Goal: Transaction & Acquisition: Purchase product/service

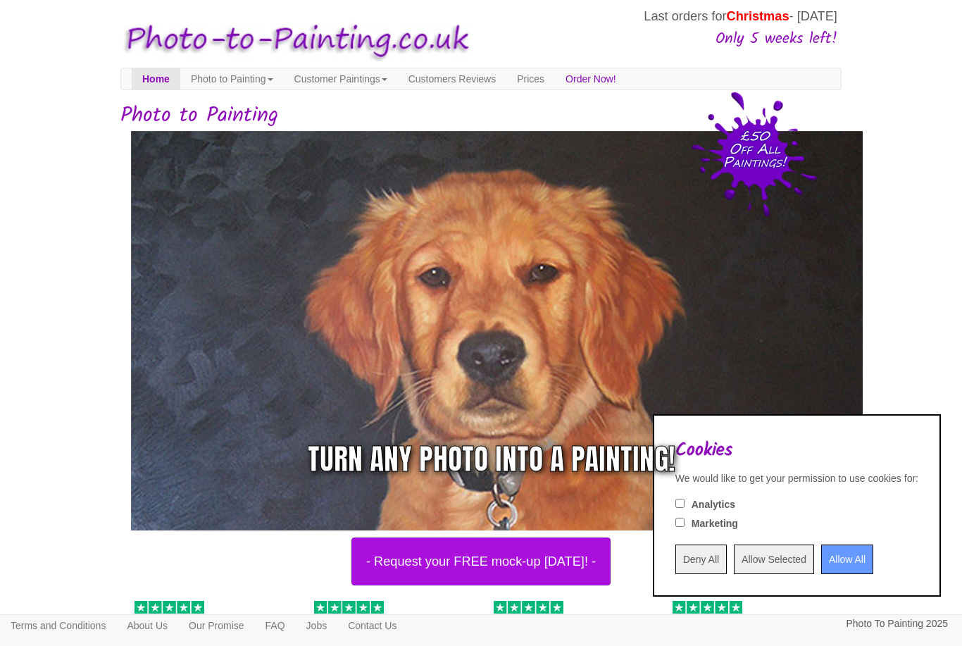
click at [675, 567] on input "Deny All" at bounding box center [700, 559] width 51 height 30
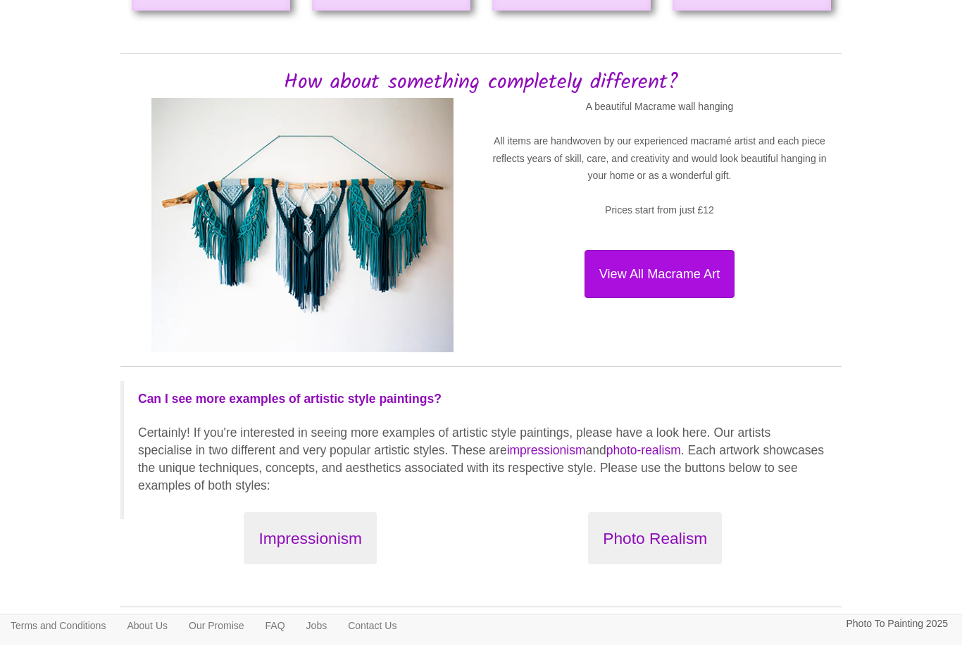
scroll to position [1406, 0]
click at [698, 532] on button "Photo Realism" at bounding box center [655, 537] width 134 height 53
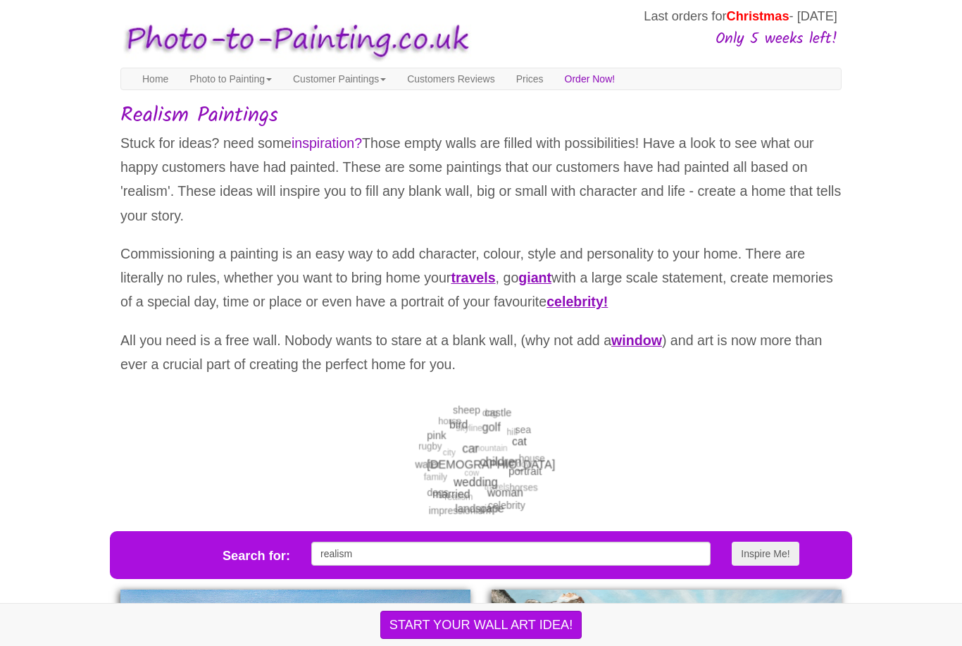
click at [277, 77] on link "Photo to Painting" at bounding box center [231, 78] width 104 height 21
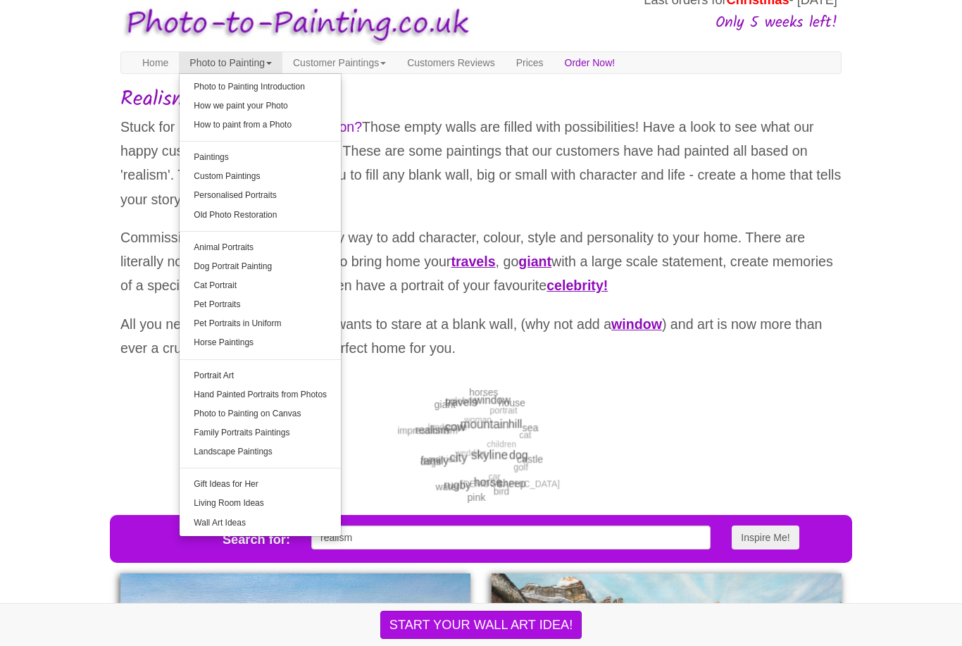
scroll to position [18, 0]
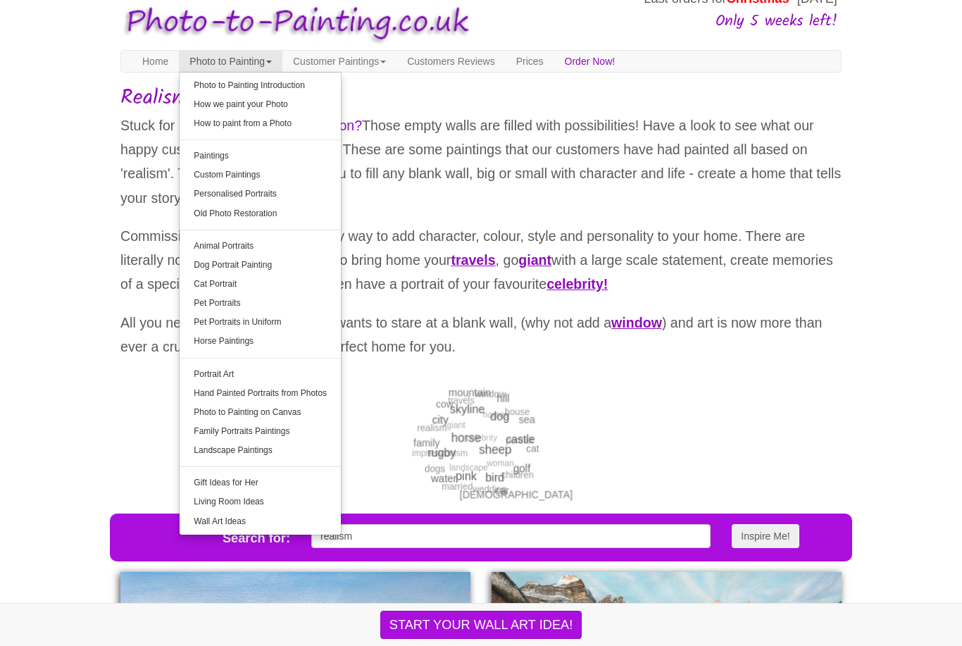
click at [287, 108] on link "How we paint your Photo" at bounding box center [260, 104] width 161 height 19
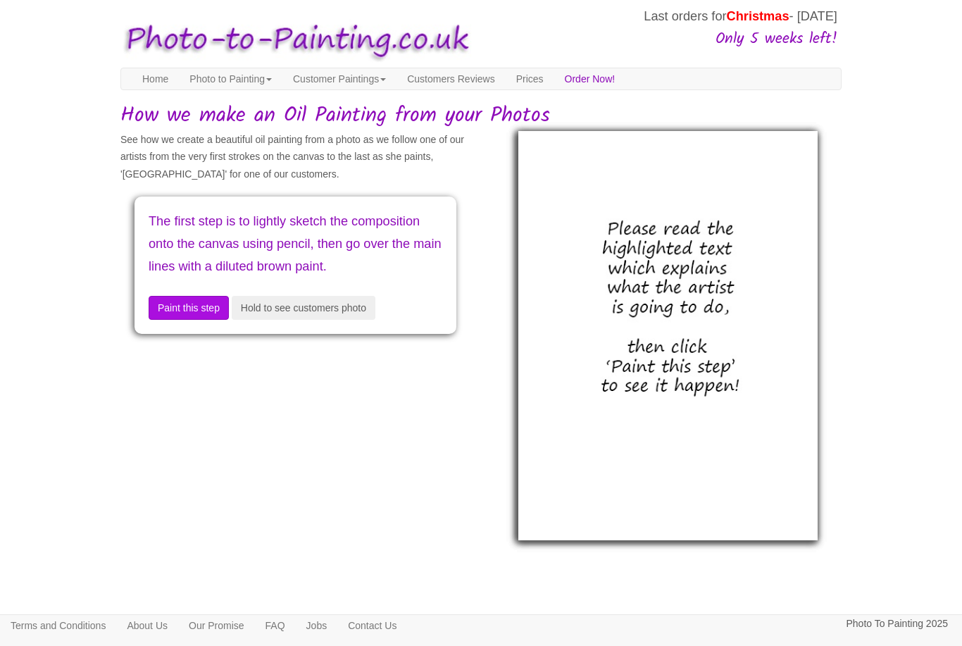
click at [375, 320] on button "Hold to see customers photo" at bounding box center [304, 308] width 144 height 24
click at [209, 320] on button "Paint this step" at bounding box center [189, 308] width 80 height 24
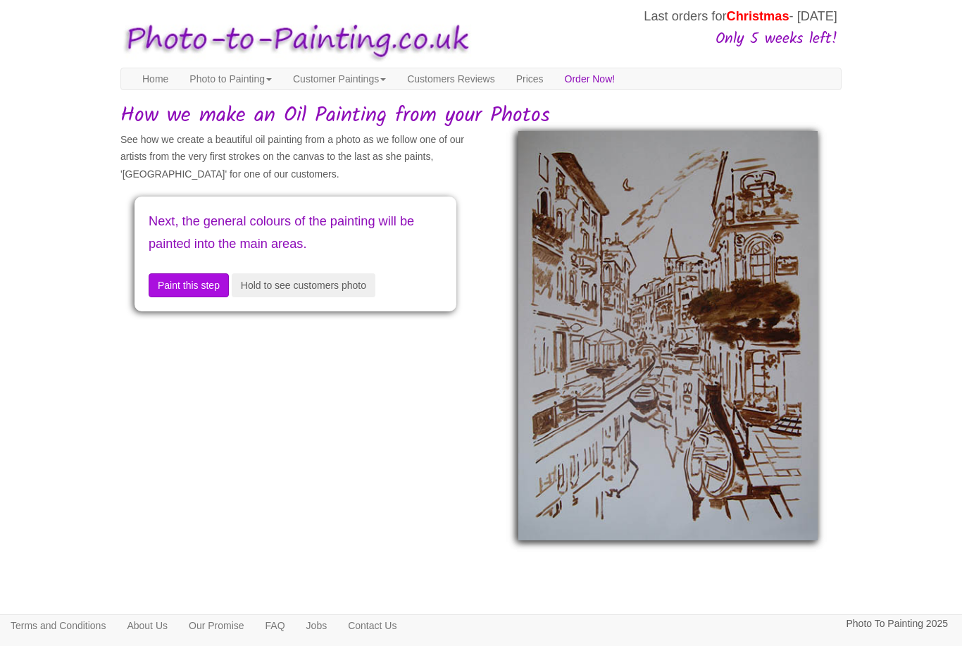
click at [202, 280] on button "Paint this step" at bounding box center [189, 285] width 80 height 24
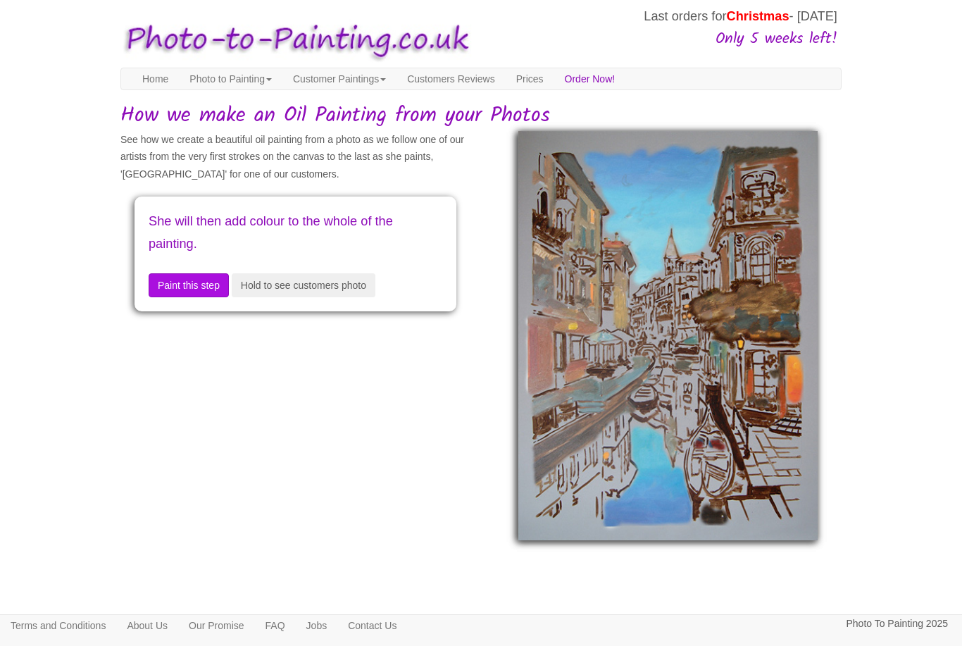
click at [202, 286] on button "Paint this step" at bounding box center [189, 285] width 80 height 24
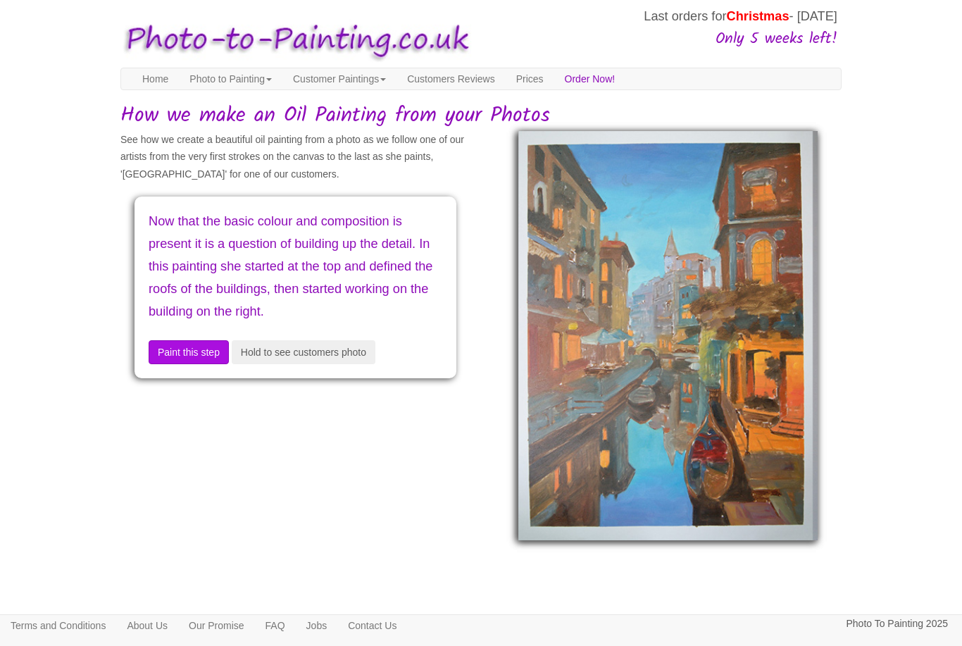
click at [201, 356] on button "Paint this step" at bounding box center [189, 352] width 80 height 24
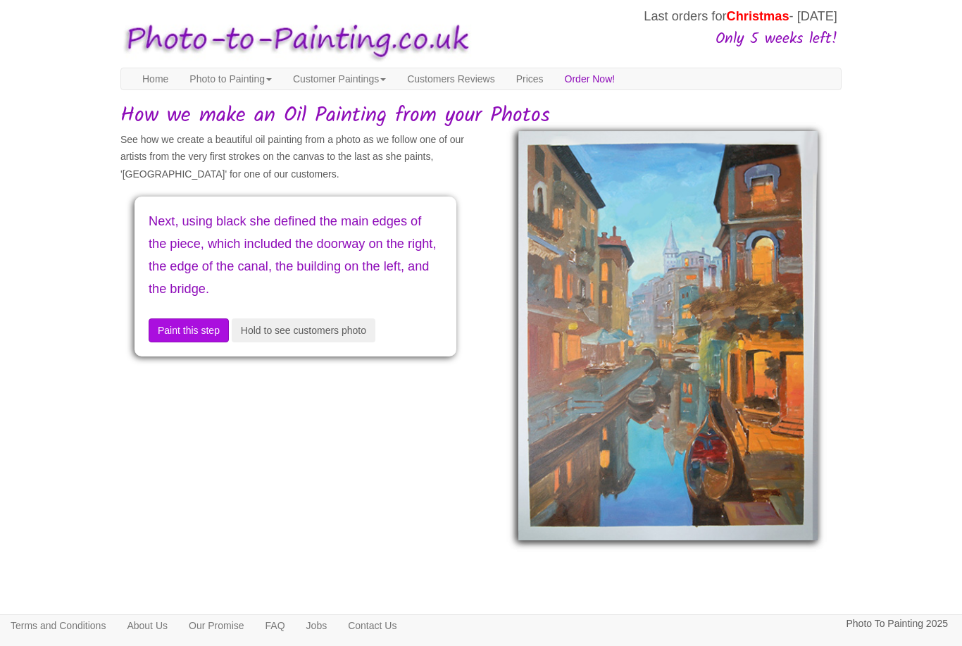
click at [209, 329] on button "Paint this step" at bounding box center [189, 330] width 80 height 24
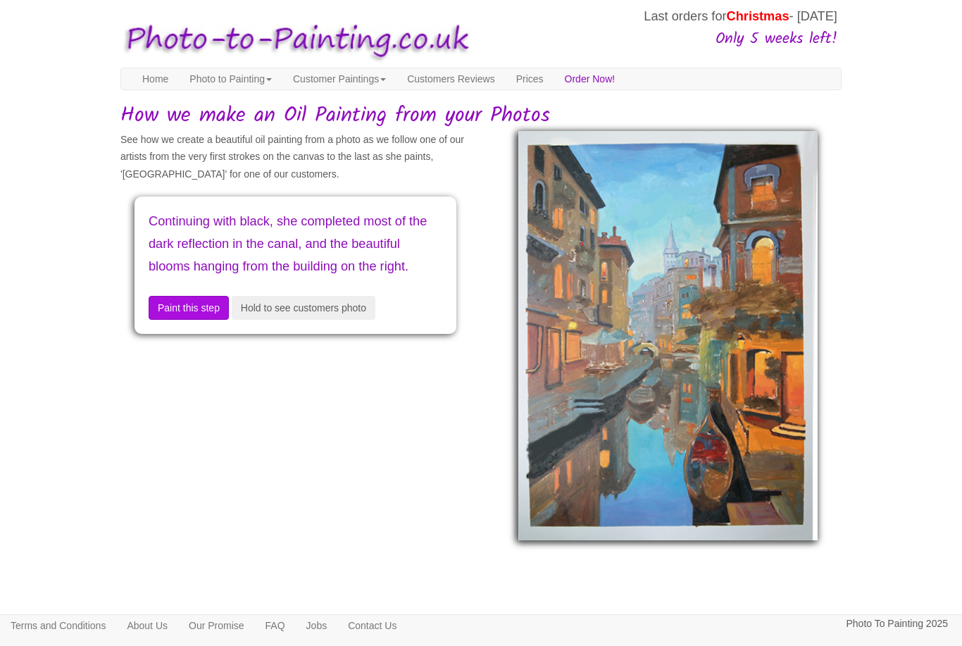
click at [211, 320] on button "Paint this step" at bounding box center [189, 308] width 80 height 24
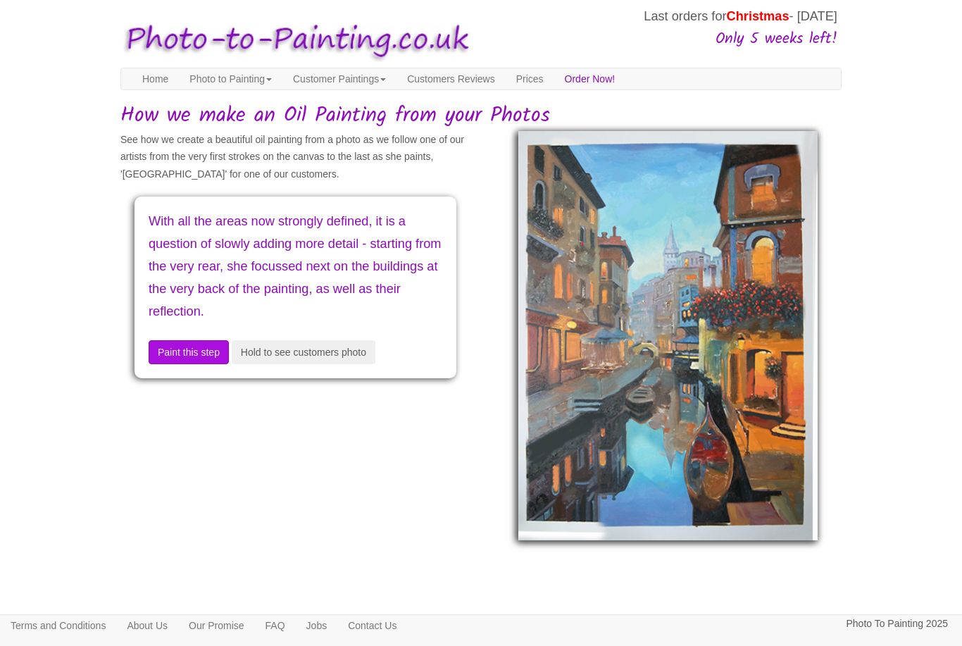
click at [214, 340] on button "Paint this step" at bounding box center [189, 352] width 80 height 24
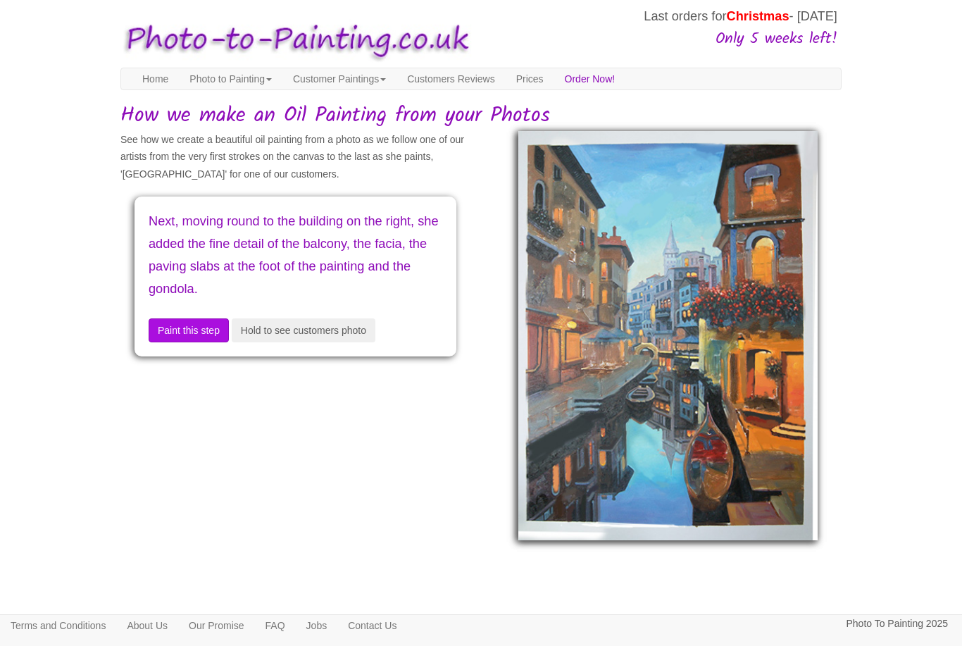
click at [215, 328] on button "Paint this step" at bounding box center [189, 330] width 80 height 24
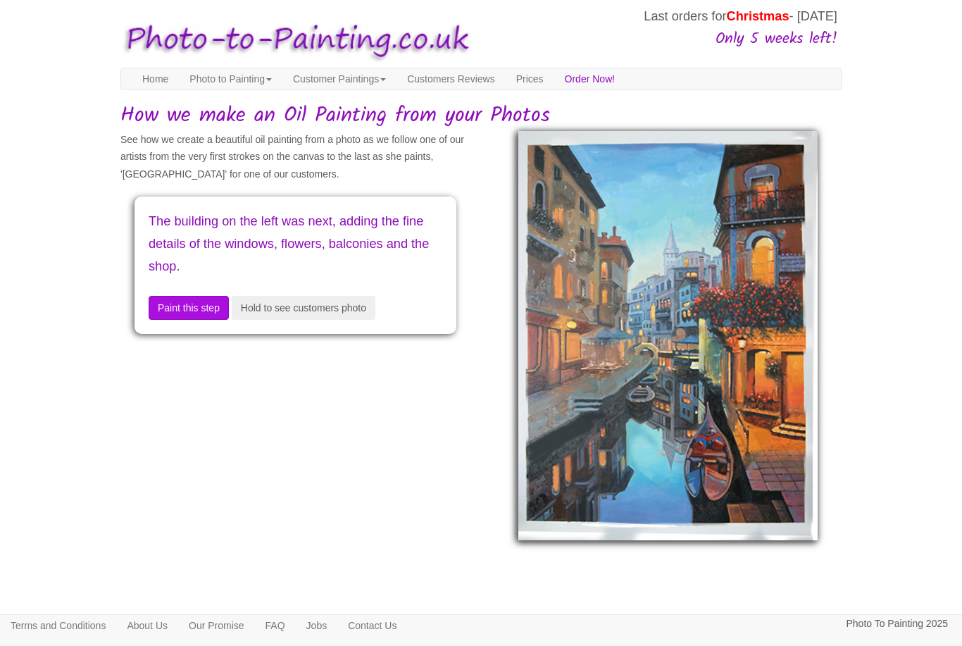
click at [214, 310] on button "Paint this step" at bounding box center [189, 308] width 80 height 24
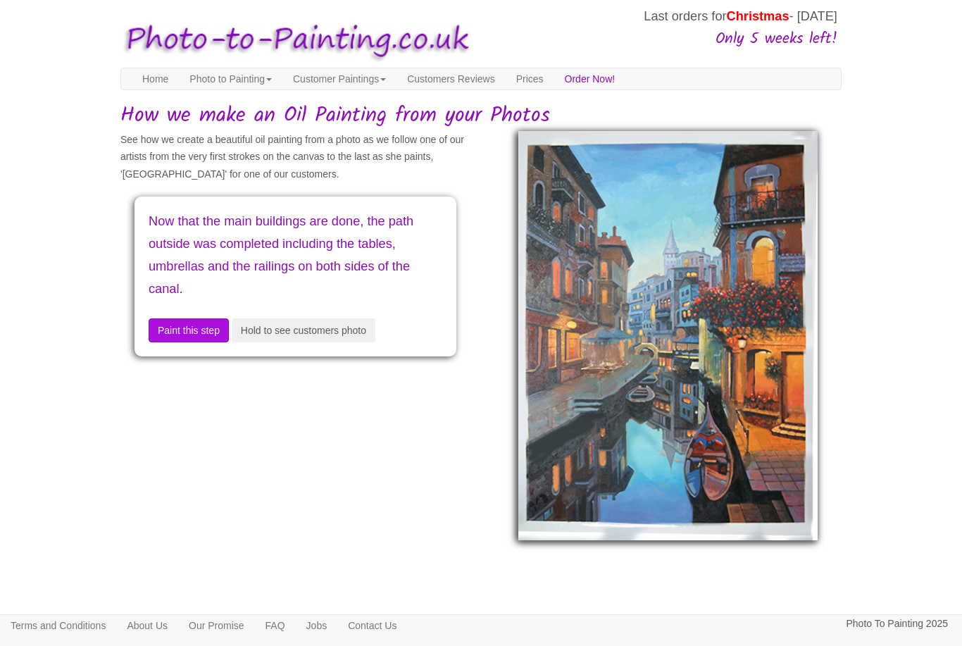
click at [360, 325] on button "Hold to see customers photo" at bounding box center [304, 330] width 144 height 24
click at [200, 324] on button "Paint this step" at bounding box center [189, 330] width 80 height 24
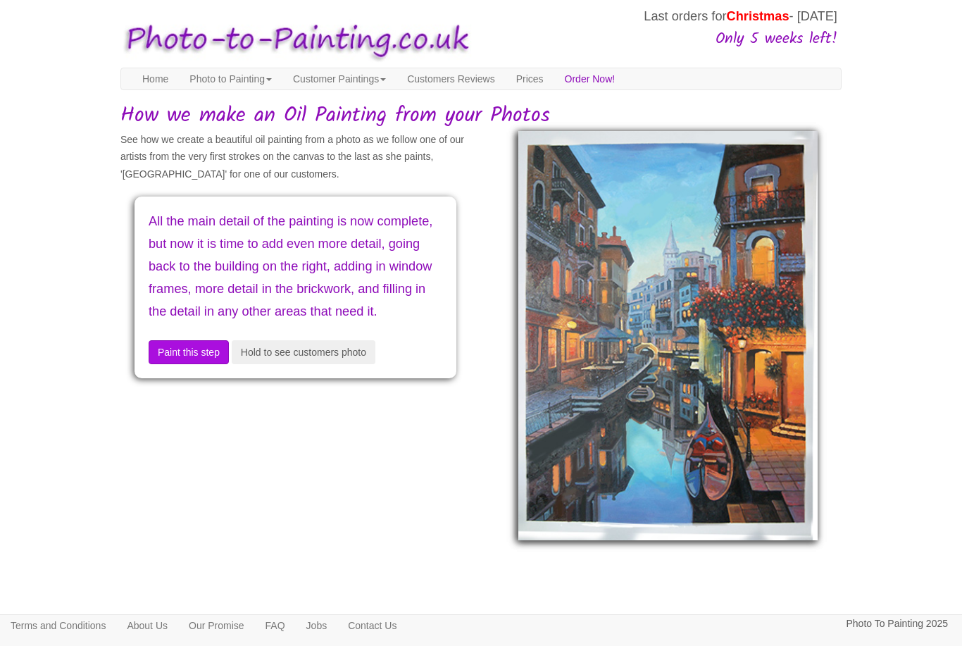
click at [215, 364] on button "Paint this step" at bounding box center [189, 352] width 80 height 24
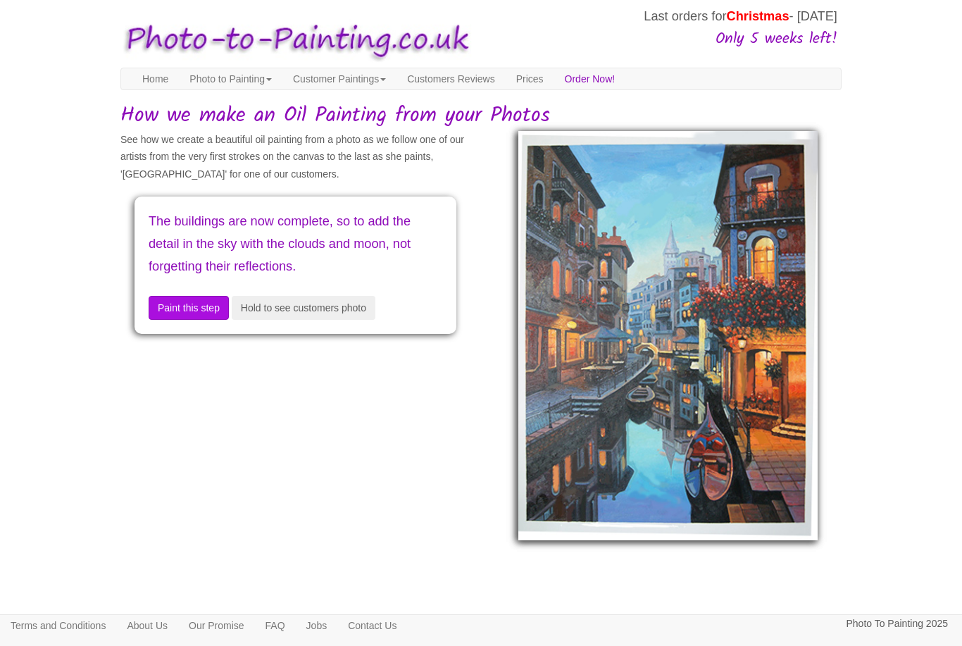
click at [215, 311] on button "Paint this step" at bounding box center [189, 308] width 80 height 24
click at [212, 309] on button "Paint this step" at bounding box center [189, 308] width 80 height 24
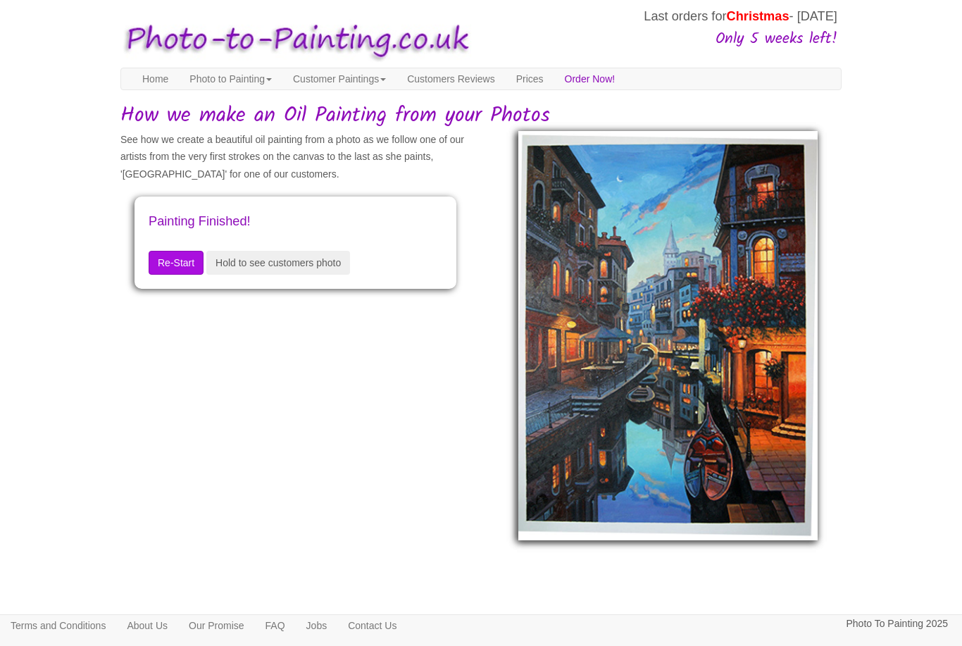
click at [305, 271] on button "Hold to see customers photo" at bounding box center [278, 263] width 144 height 24
click at [396, 82] on link "Customer Paintings" at bounding box center [339, 78] width 114 height 21
click at [378, 105] on link "Customer Paintings" at bounding box center [338, 103] width 111 height 19
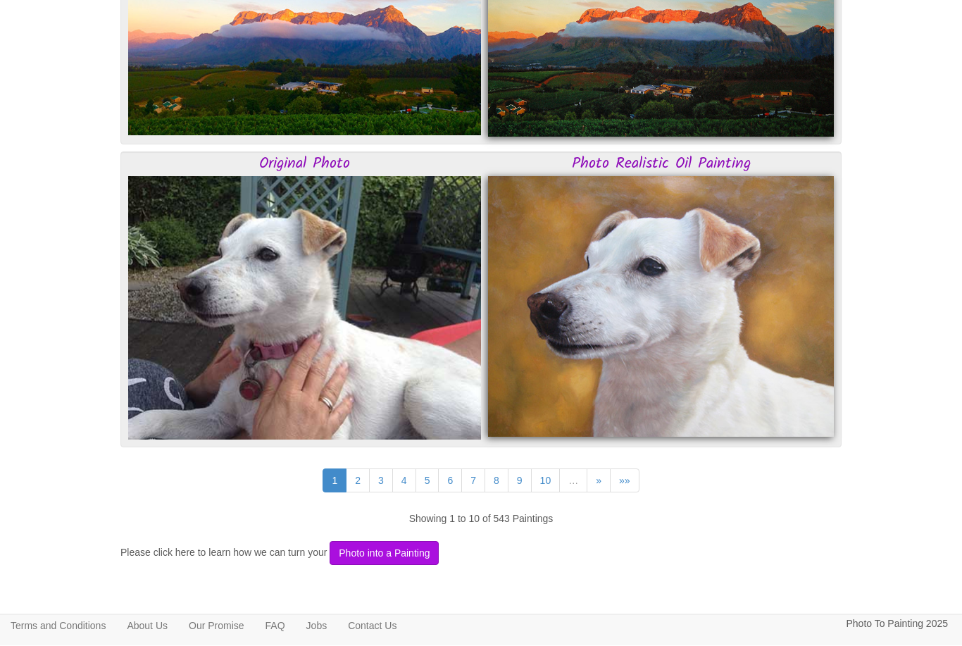
scroll to position [3545, 0]
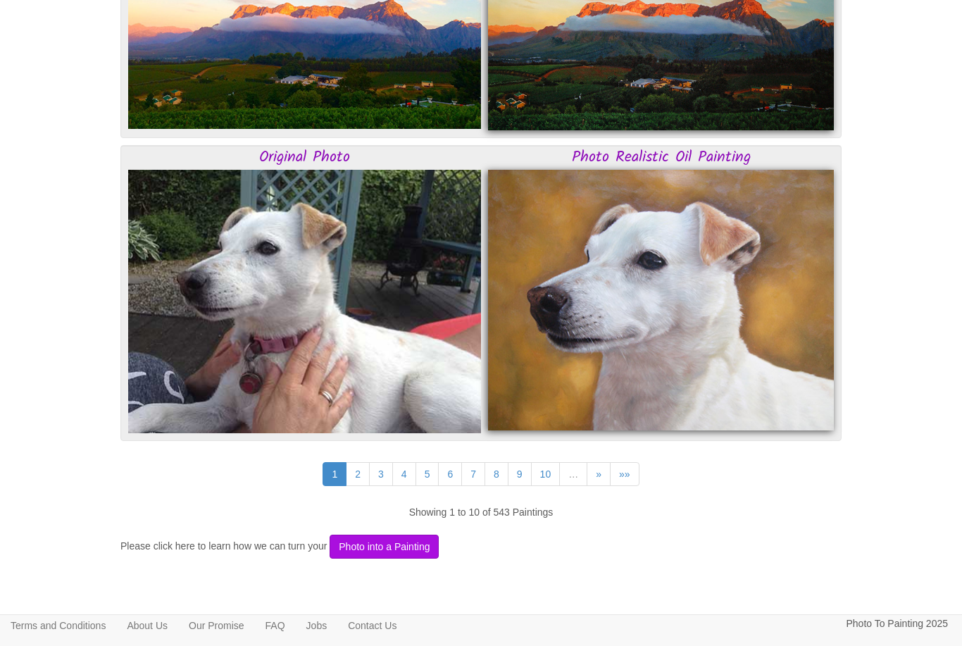
click at [355, 465] on link "2" at bounding box center [358, 474] width 24 height 24
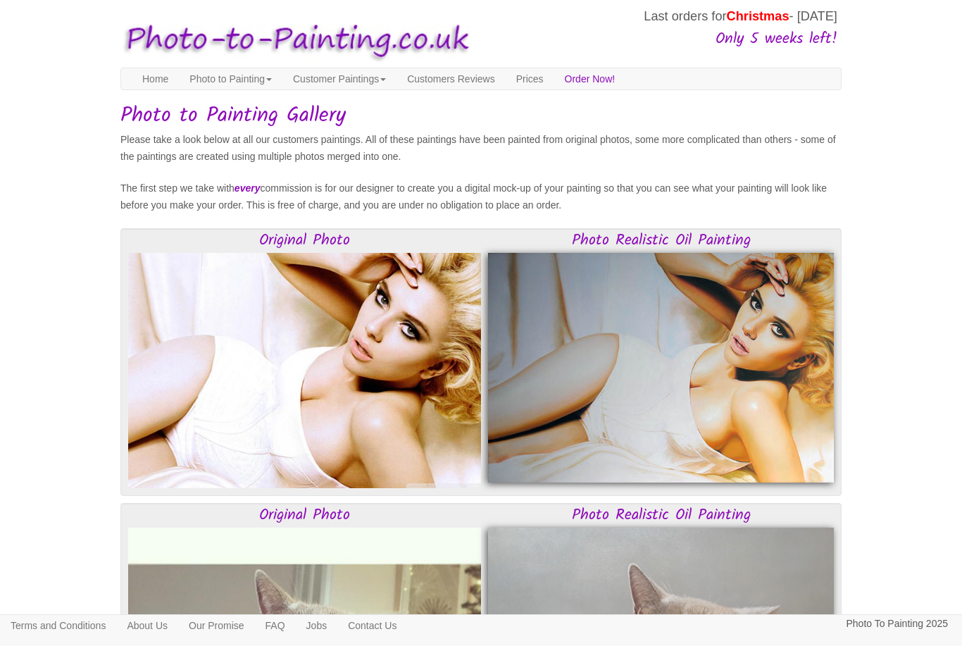
click at [496, 82] on link "Customers Reviews" at bounding box center [450, 78] width 108 height 21
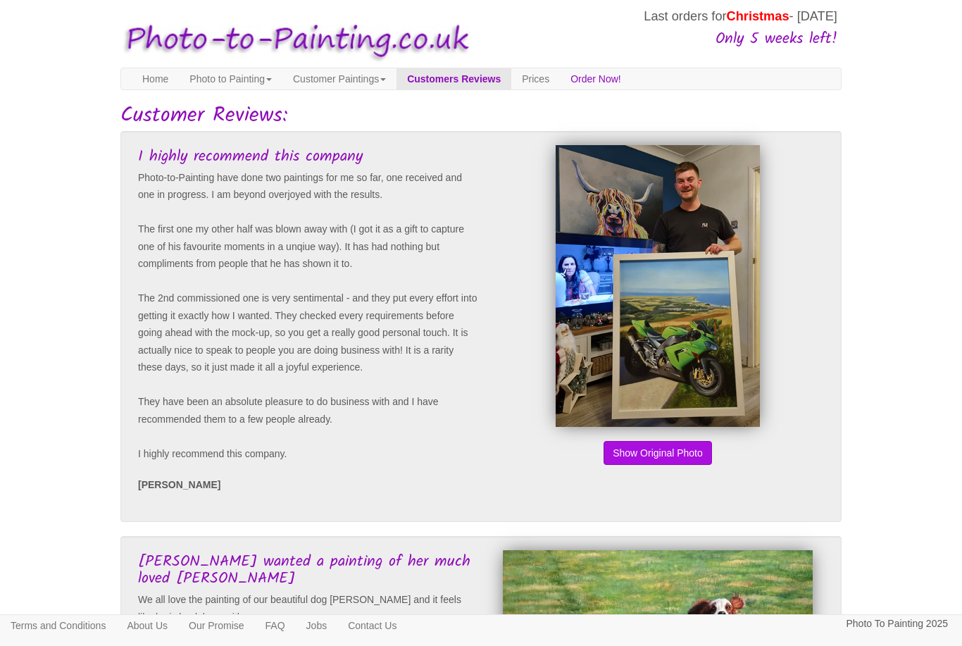
click at [560, 77] on link "Prices" at bounding box center [535, 78] width 49 height 21
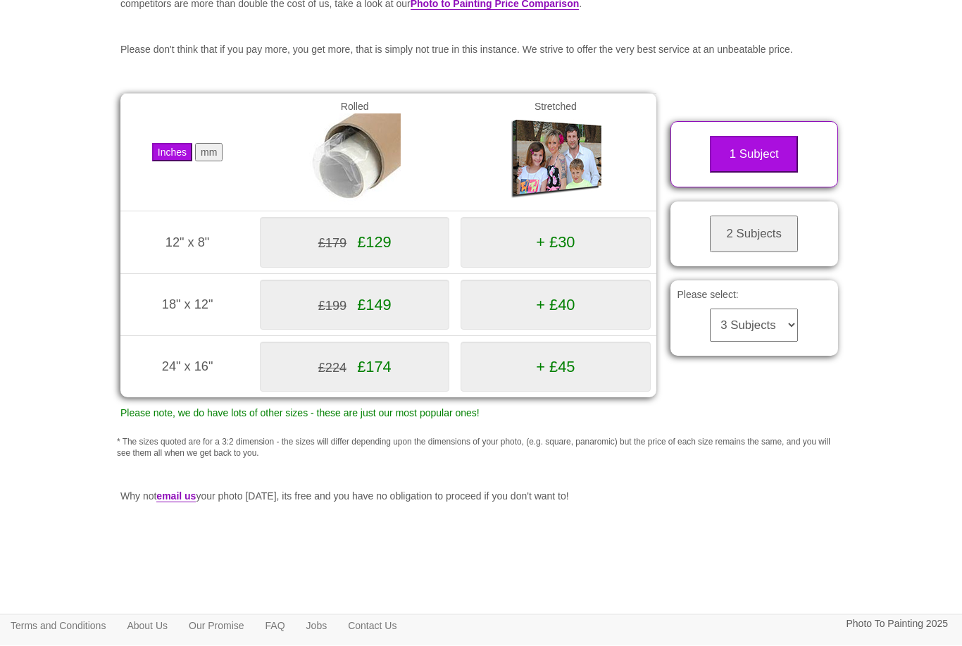
scroll to position [198, 0]
click at [797, 241] on button "2 Subjects" at bounding box center [754, 233] width 88 height 37
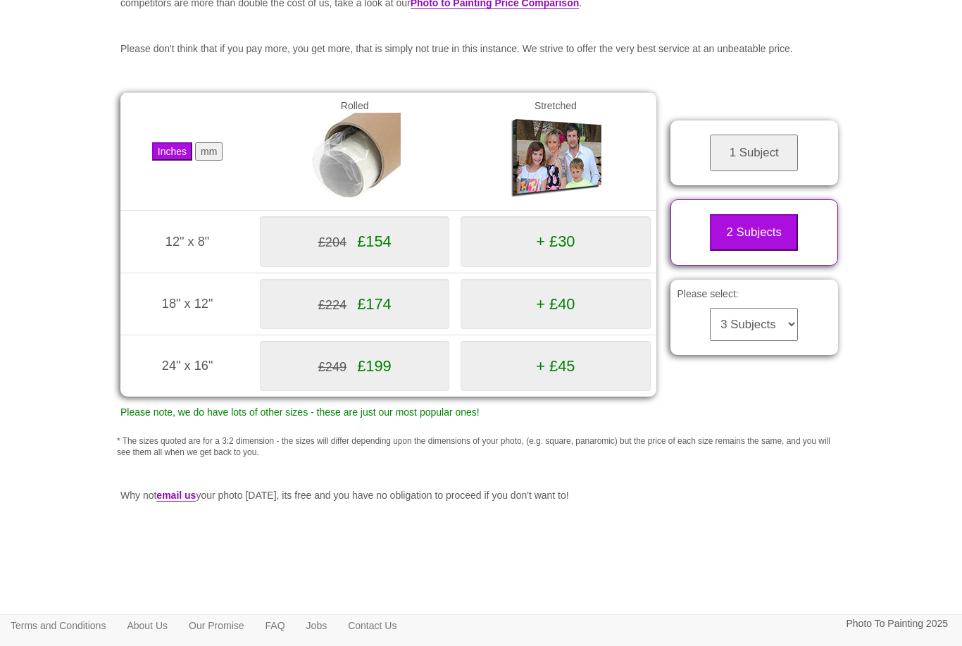
click at [786, 316] on select "3 Subjects 4 Subjects 5 Subjects 6 Subjects 7 Subjects 8 Subjects 9 Subjects 10…" at bounding box center [754, 324] width 88 height 33
click at [792, 322] on select "3 Subjects 4 Subjects 5 Subjects 6 Subjects 7 Subjects 8 Subjects 9 Subjects 10…" at bounding box center [754, 324] width 88 height 33
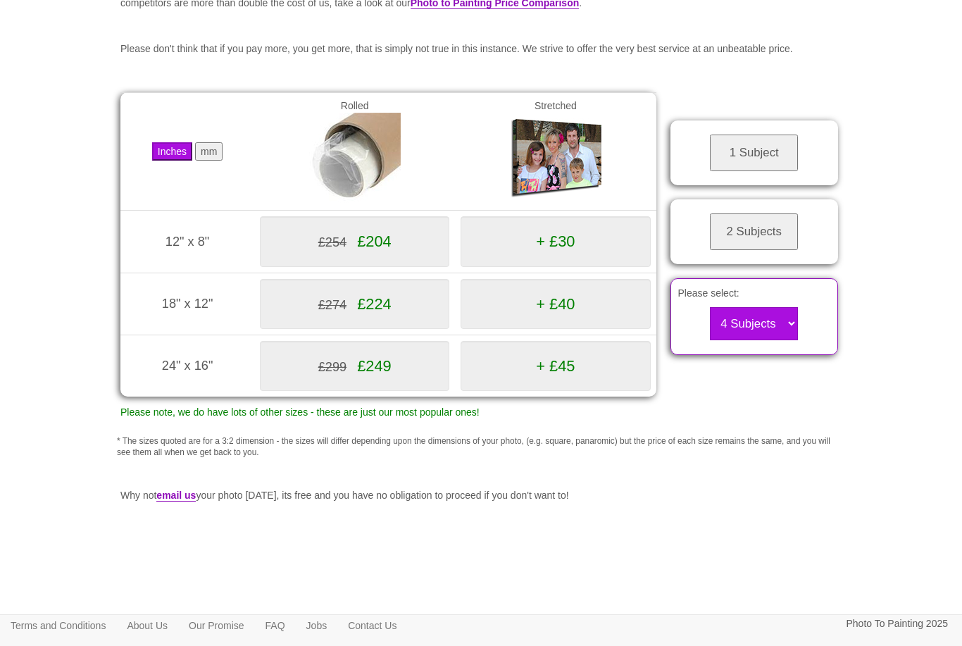
click at [792, 311] on select "3 Subjects 4 Subjects 5 Subjects 6 Subjects 7 Subjects 8 Subjects 9 Subjects 10…" at bounding box center [754, 323] width 88 height 33
select select "3"
click at [223, 161] on button "mm" at bounding box center [208, 151] width 27 height 18
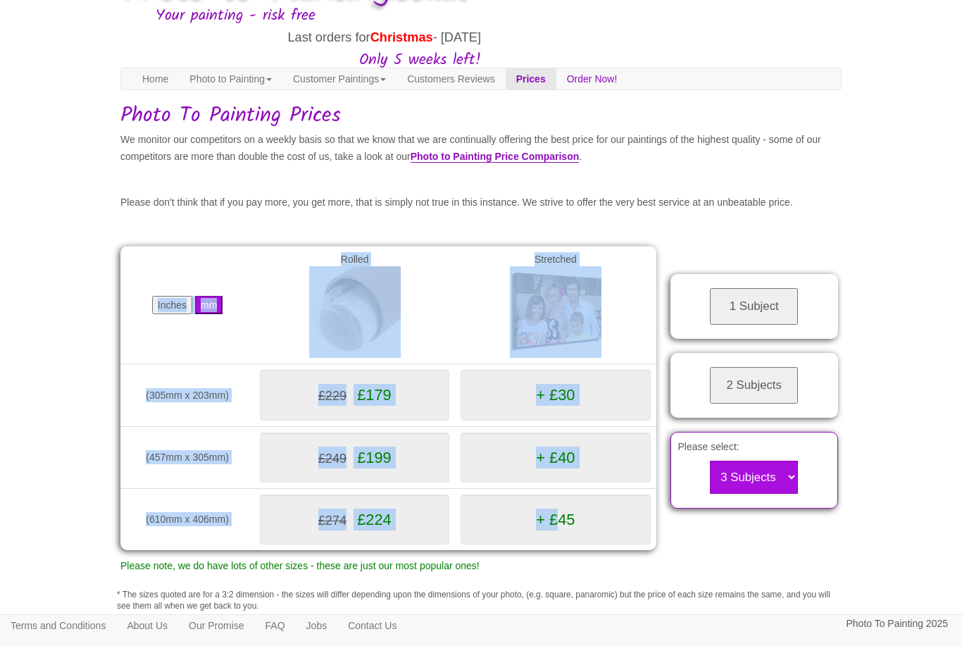
scroll to position [0, 0]
